Goal: Information Seeking & Learning: Learn about a topic

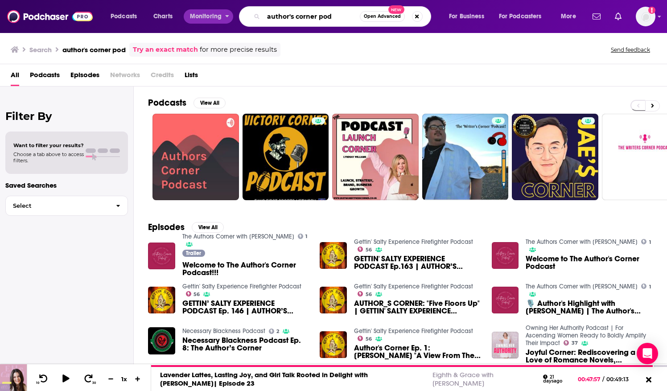
drag, startPoint x: 335, startPoint y: 17, endPoint x: 215, endPoint y: 16, distance: 119.9
click at [213, 16] on div "Podcasts Charts Monitoring author's corner pod Open Advanced New For Business F…" at bounding box center [344, 16] width 480 height 20
type input "[PERSON_NAME]"
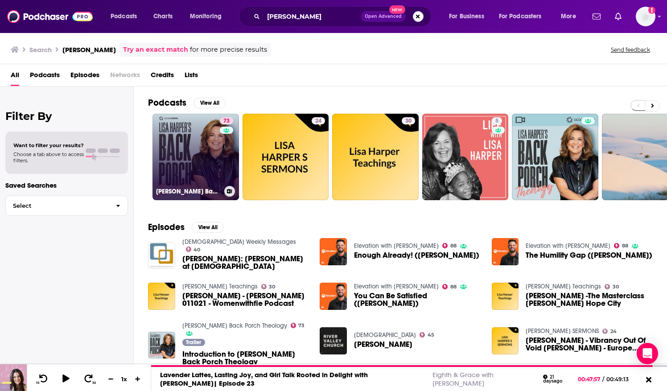
click at [167, 139] on link "73 [PERSON_NAME] Back Porch Theology" at bounding box center [195, 157] width 86 height 86
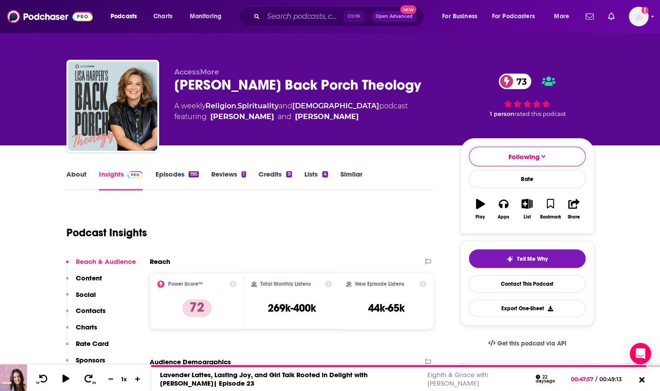
click at [77, 176] on link "About" at bounding box center [76, 180] width 20 height 20
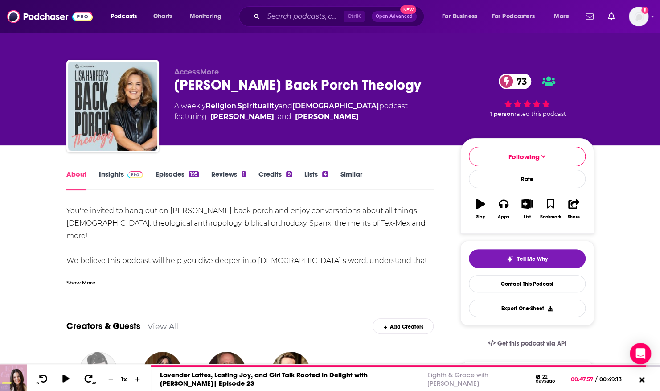
drag, startPoint x: 135, startPoint y: 239, endPoint x: 90, endPoint y: 281, distance: 61.5
click at [90, 281] on div "Show More" at bounding box center [80, 282] width 29 height 8
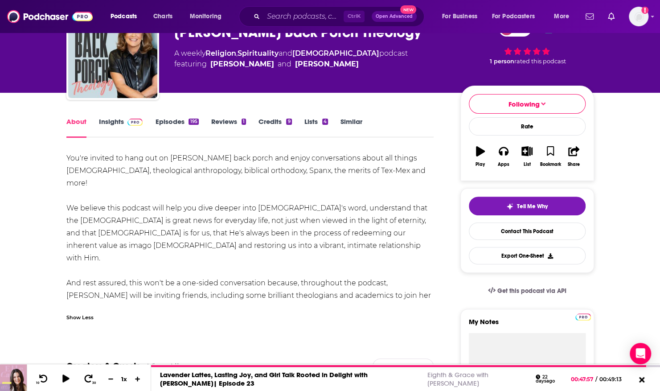
scroll to position [53, 0]
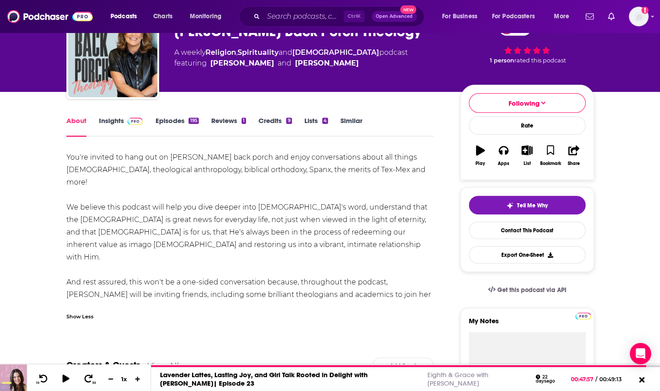
click at [172, 120] on link "Episodes 195" at bounding box center [176, 126] width 43 height 20
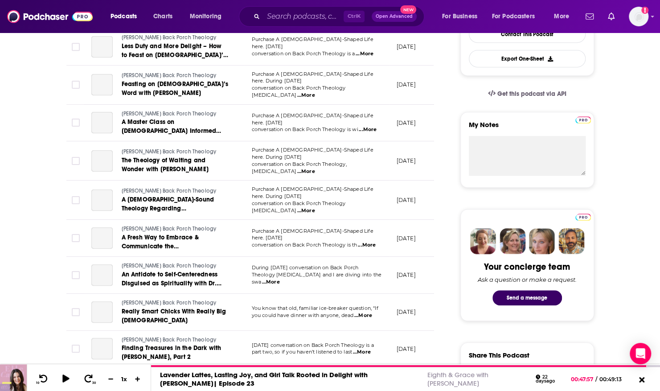
scroll to position [177, 0]
